Goal: Navigation & Orientation: Find specific page/section

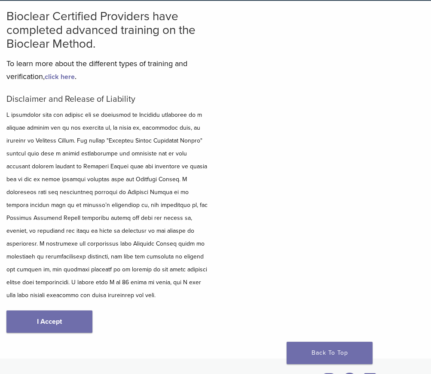
scroll to position [67, 0]
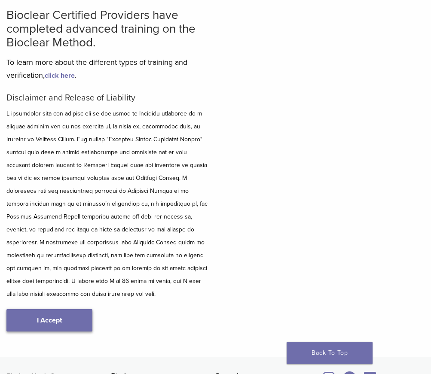
click at [64, 314] on link "I Accept" at bounding box center [49, 320] width 86 height 22
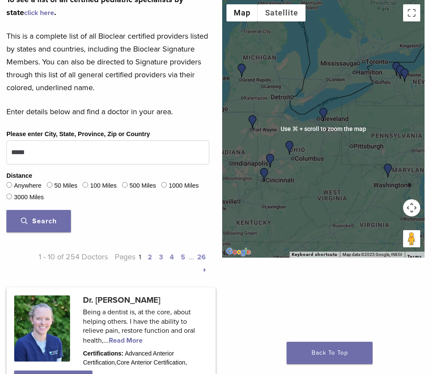
scroll to position [306, 0]
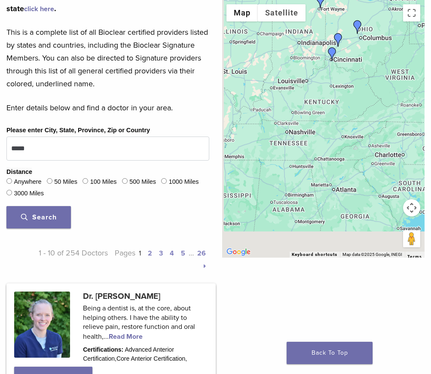
drag, startPoint x: 297, startPoint y: 205, endPoint x: 365, endPoint y: 70, distance: 151.4
click at [365, 70] on div at bounding box center [323, 129] width 203 height 258
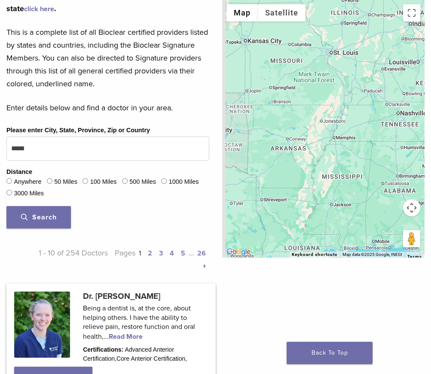
drag, startPoint x: 290, startPoint y: 178, endPoint x: 404, endPoint y: 178, distance: 114.3
click at [405, 178] on div at bounding box center [323, 129] width 203 height 258
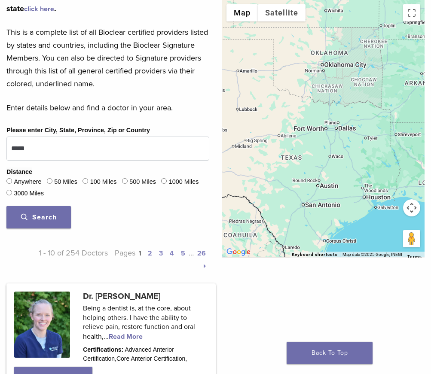
drag, startPoint x: 296, startPoint y: 169, endPoint x: 430, endPoint y: 103, distance: 150.2
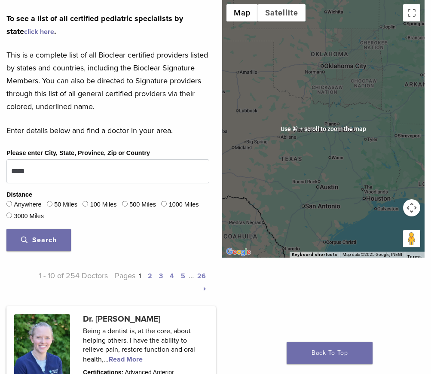
scroll to position [282, 0]
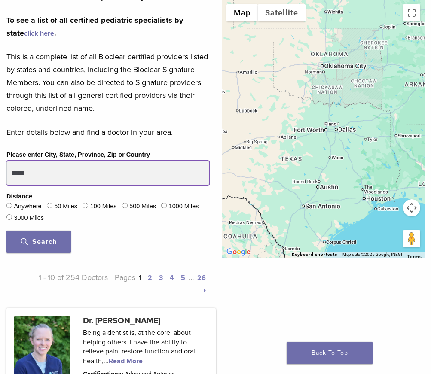
click at [68, 171] on input "*****" at bounding box center [107, 173] width 203 height 24
type input "******"
click at [6, 231] on button "Search" at bounding box center [38, 242] width 64 height 22
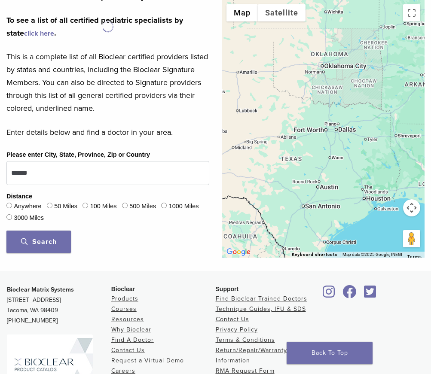
click at [49, 238] on span "Search" at bounding box center [39, 242] width 36 height 9
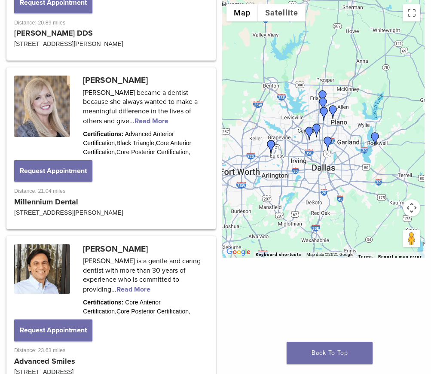
scroll to position [1970, 0]
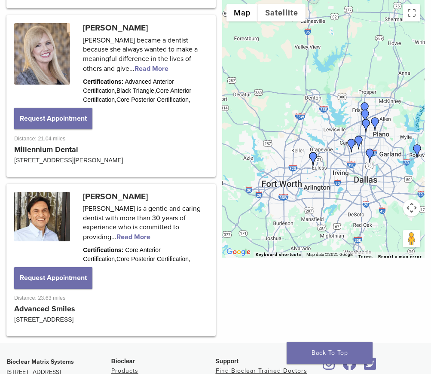
drag, startPoint x: 309, startPoint y: 176, endPoint x: 350, endPoint y: 186, distance: 42.6
click at [352, 187] on div at bounding box center [323, 129] width 203 height 258
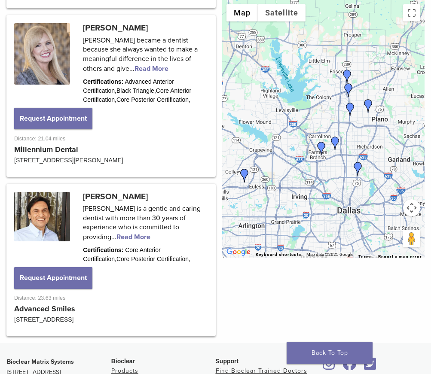
drag, startPoint x: 383, startPoint y: 171, endPoint x: 313, endPoint y: 167, distance: 69.7
click at [313, 167] on div at bounding box center [323, 129] width 203 height 258
click at [241, 175] on img "Dr. Dakota Cooper" at bounding box center [245, 176] width 14 height 14
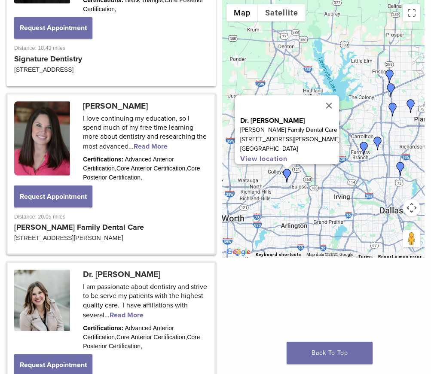
scroll to position [1375, 0]
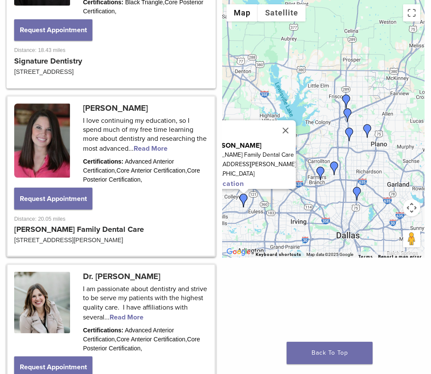
drag, startPoint x: 368, startPoint y: 162, endPoint x: 320, endPoint y: 188, distance: 55.4
click at [320, 188] on div "Dr. [PERSON_NAME] Family Dental Care [STREET_ADDRESS][PERSON_NAME] View location" at bounding box center [323, 129] width 203 height 258
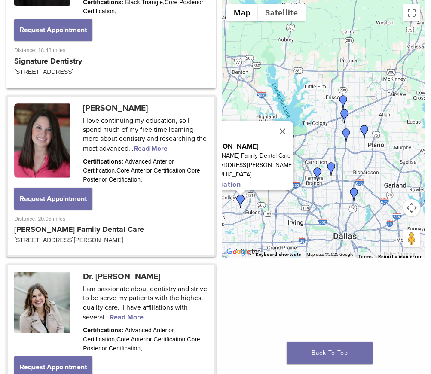
click at [316, 177] on img "Dr. Irina Hayrapetyan" at bounding box center [318, 175] width 14 height 14
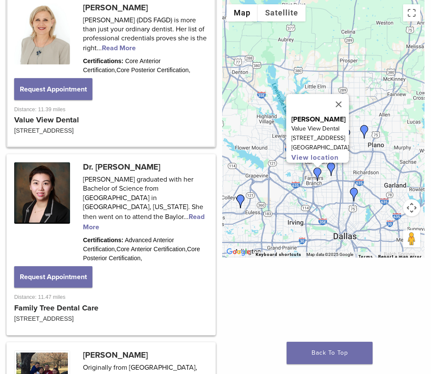
scroll to position [767, 0]
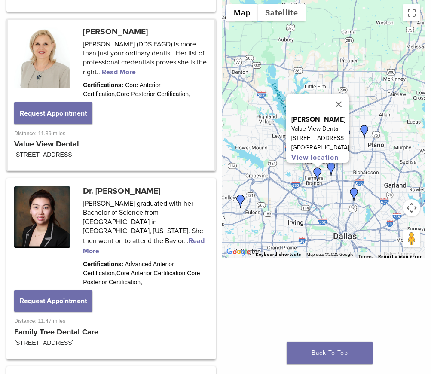
click at [334, 169] on img "Dr. Marry Hong" at bounding box center [331, 169] width 14 height 14
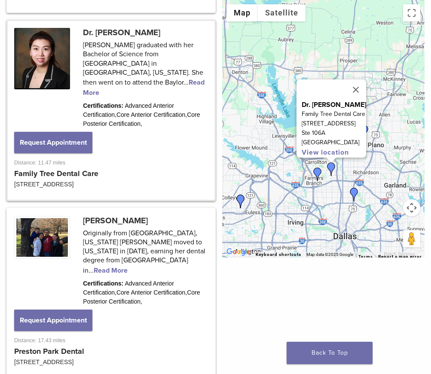
scroll to position [926, 0]
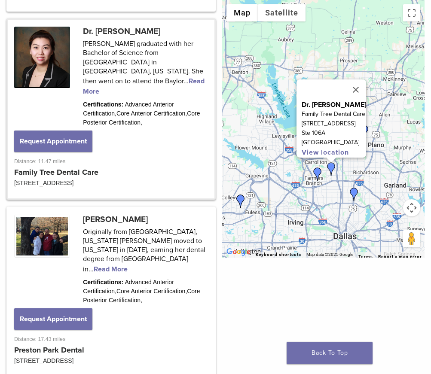
click at [354, 192] on img "Dr. Claudia Vargas" at bounding box center [354, 195] width 14 height 14
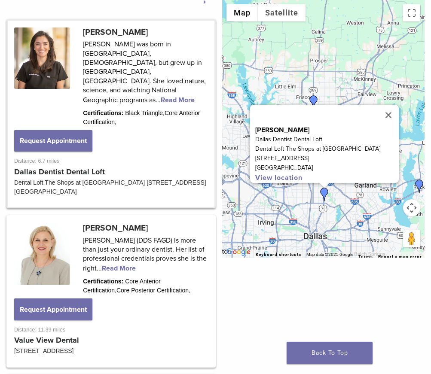
scroll to position [563, 0]
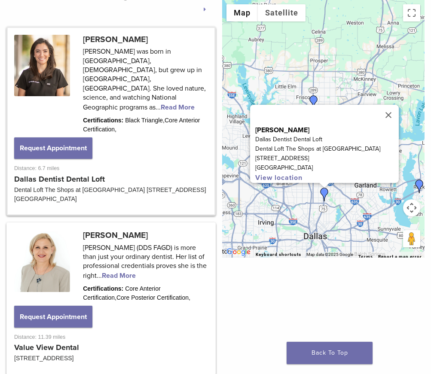
click at [110, 73] on link at bounding box center [111, 121] width 207 height 186
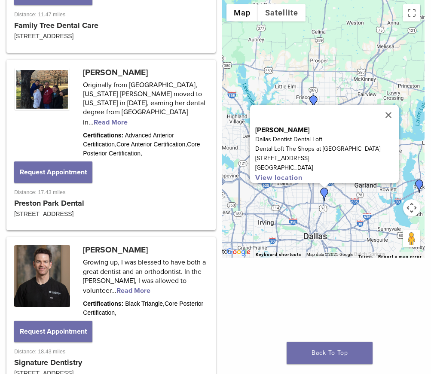
scroll to position [1103, 0]
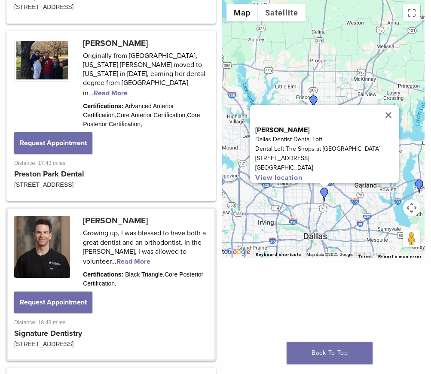
click at [55, 209] on link at bounding box center [111, 284] width 207 height 150
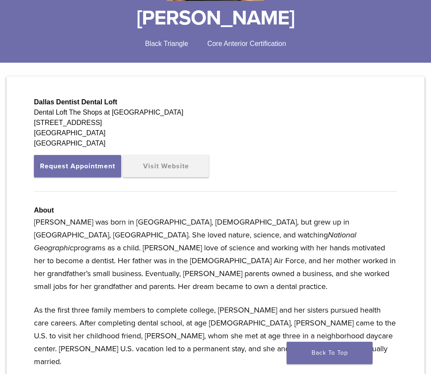
scroll to position [256, 0]
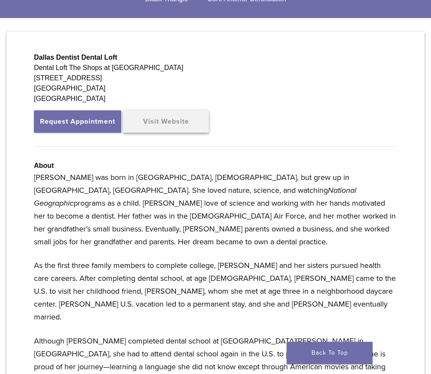
click at [144, 119] on link "Visit Website" at bounding box center [166, 121] width 86 height 22
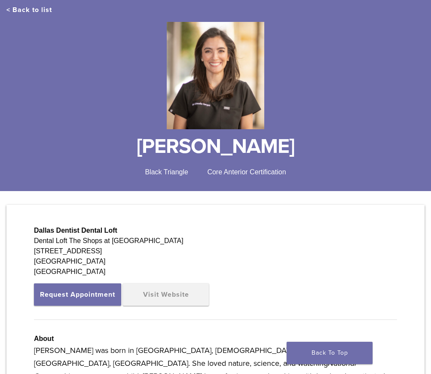
scroll to position [0, 0]
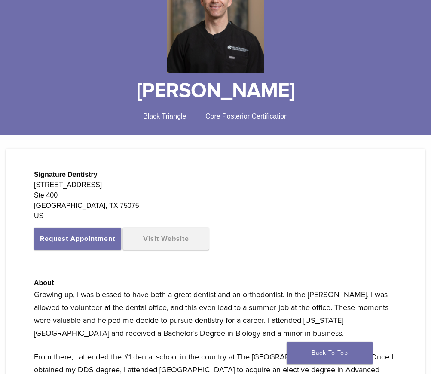
scroll to position [186, 0]
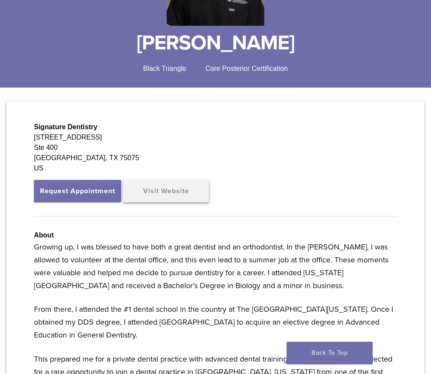
click at [157, 189] on link "Visit Website" at bounding box center [166, 191] width 86 height 22
